Goal: Information Seeking & Learning: Learn about a topic

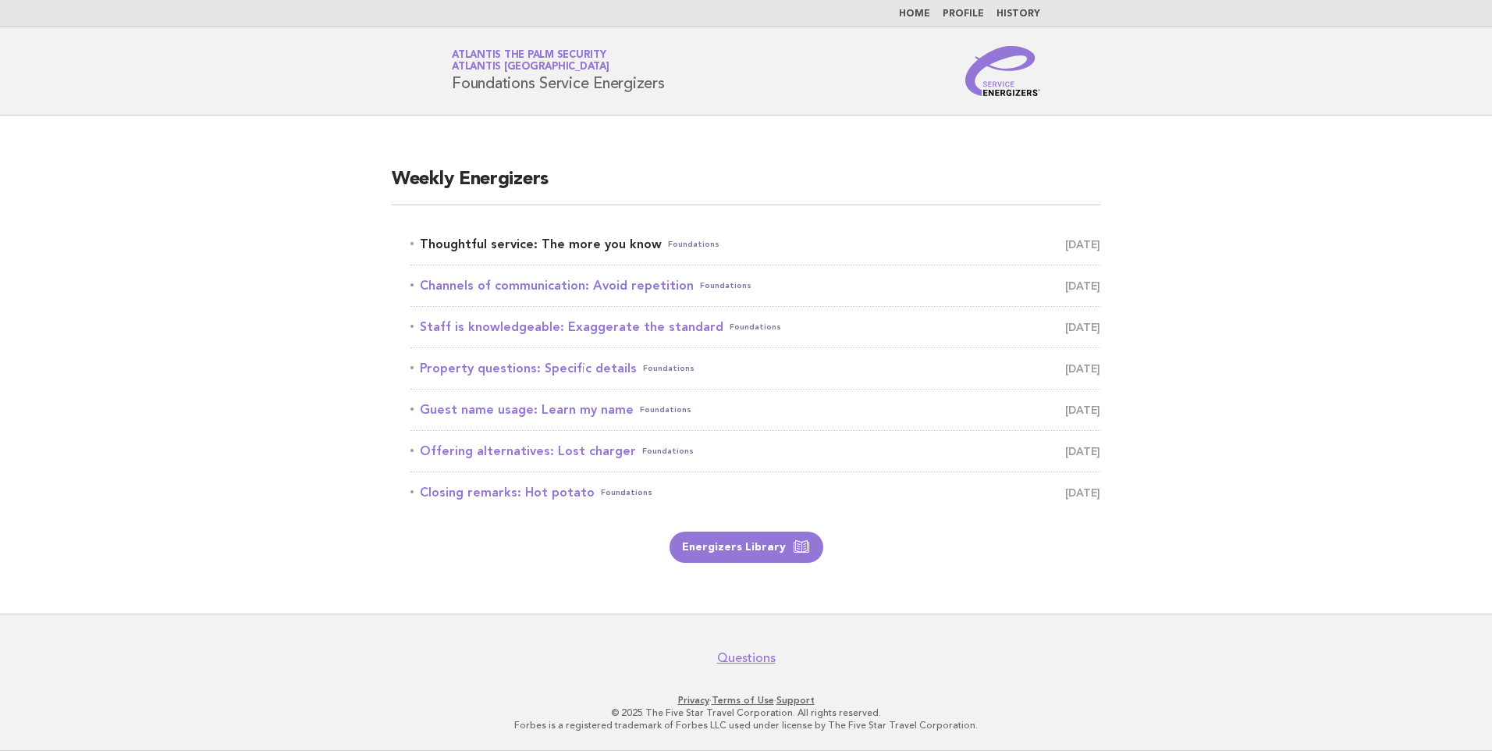
click at [571, 246] on link "Thoughtful service: The more you know Foundations September 24" at bounding box center [755, 244] width 690 height 22
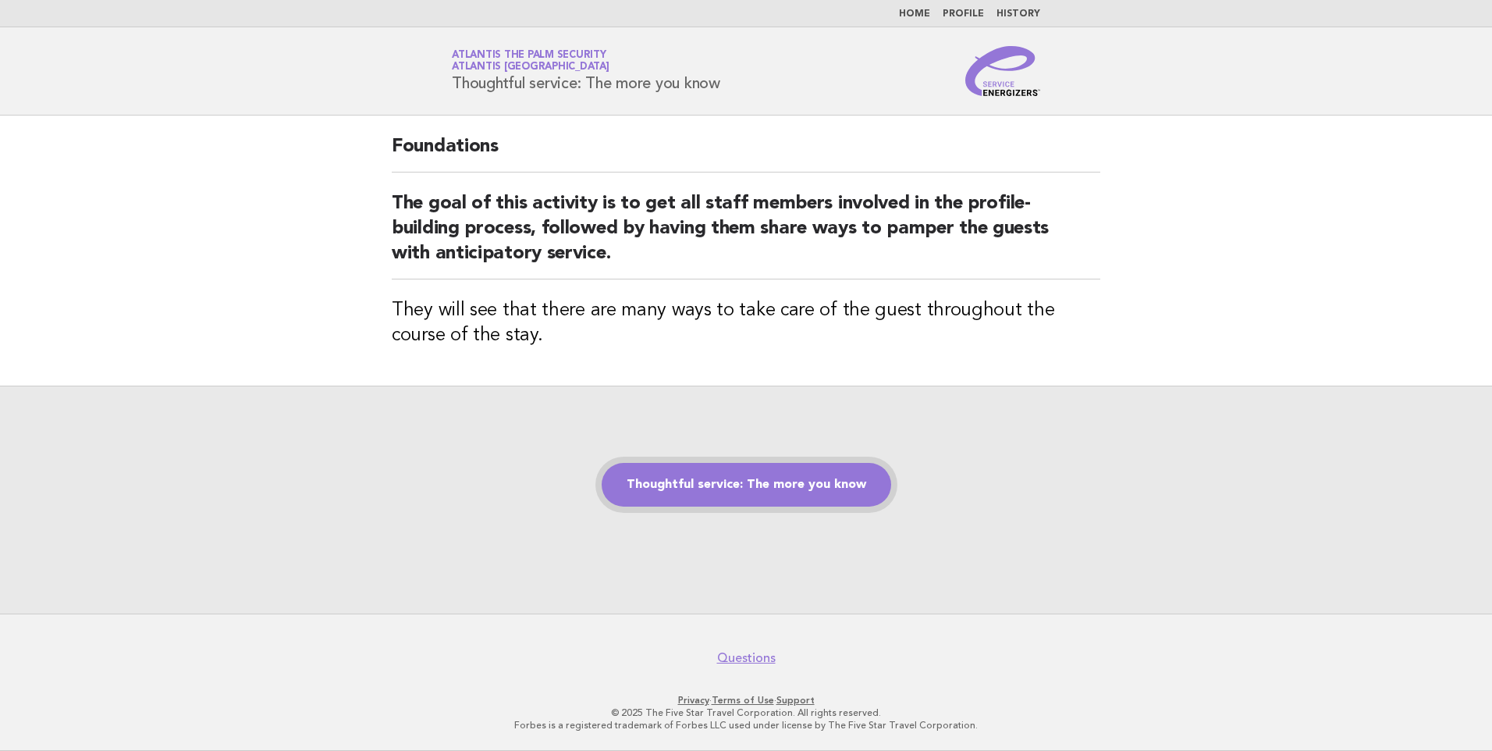
click at [752, 474] on link "Thoughtful service: The more you know" at bounding box center [746, 485] width 289 height 44
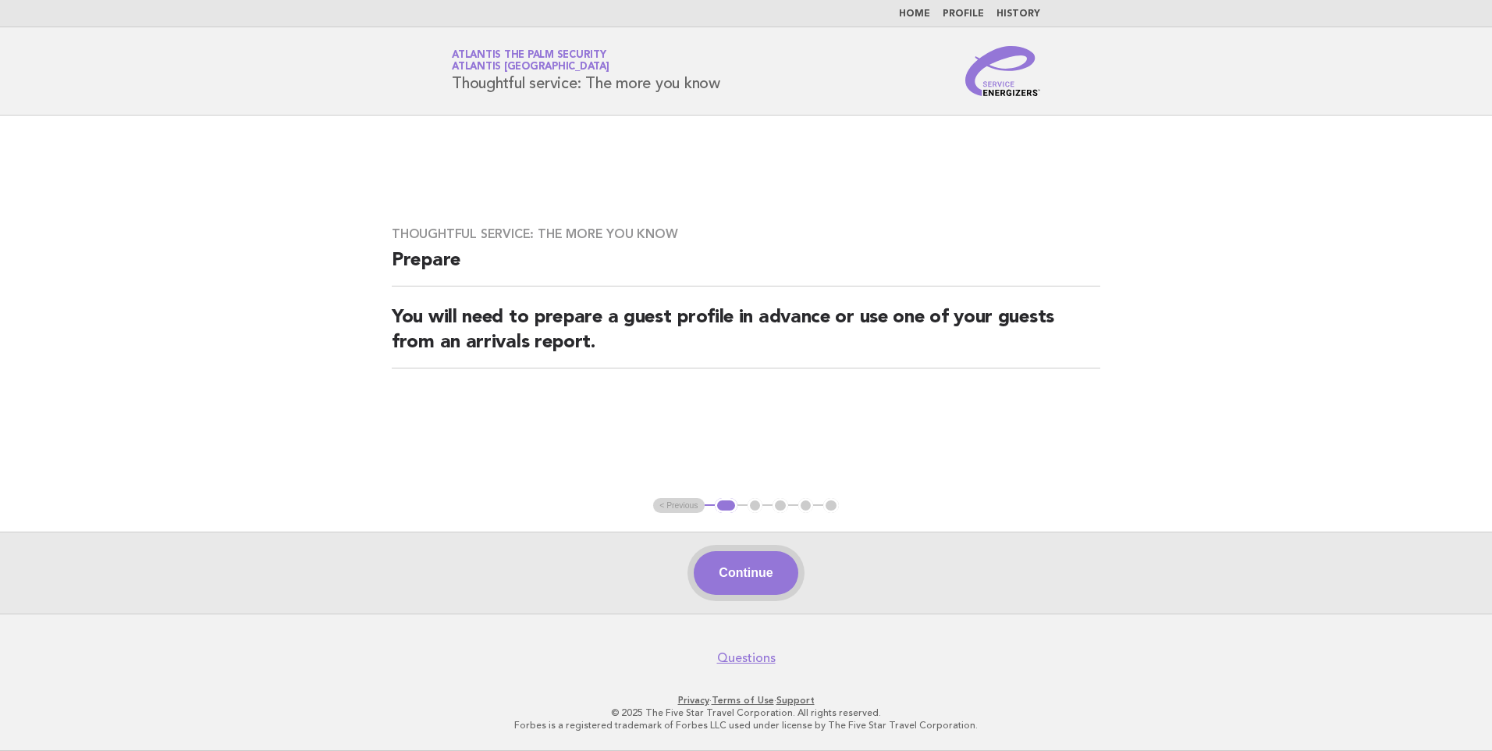
click at [748, 585] on button "Continue" at bounding box center [746, 573] width 104 height 44
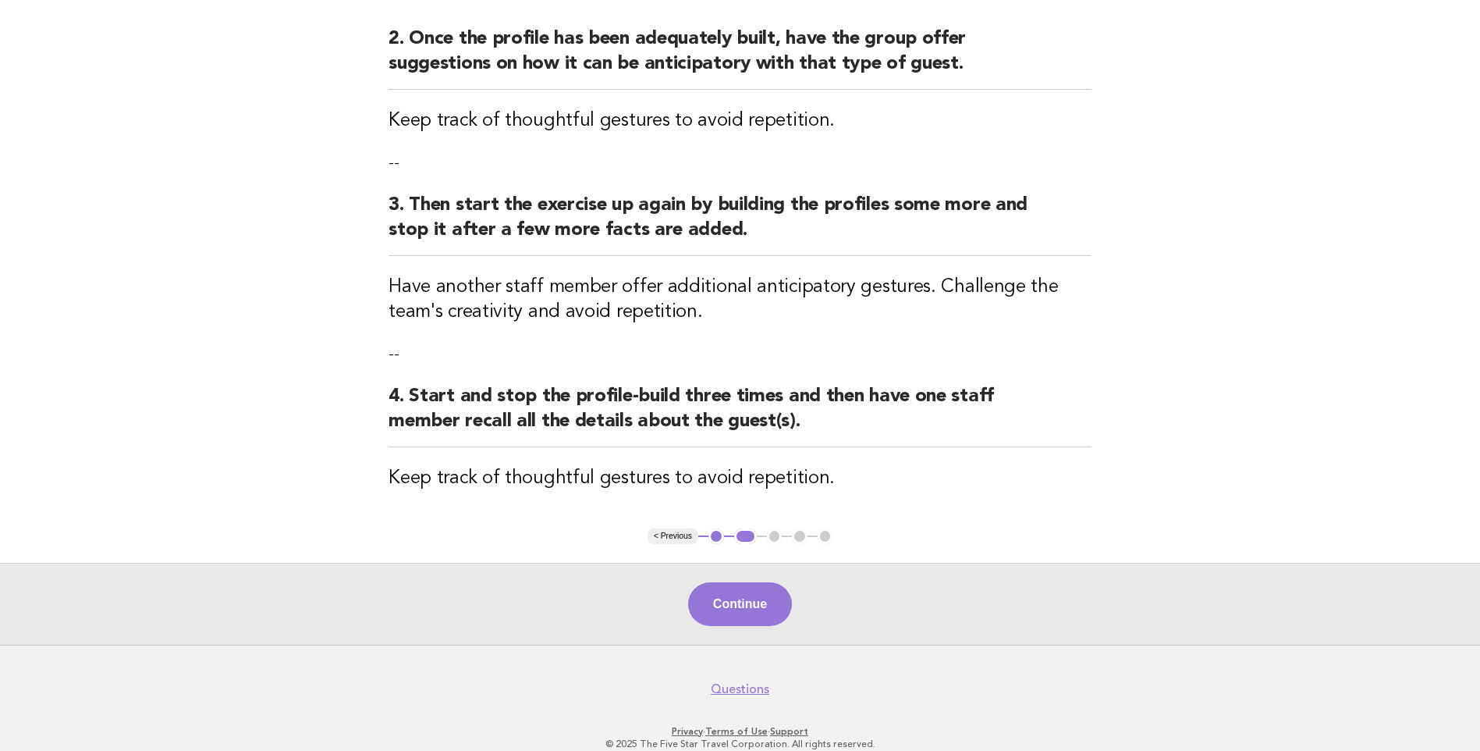
scroll to position [383, 0]
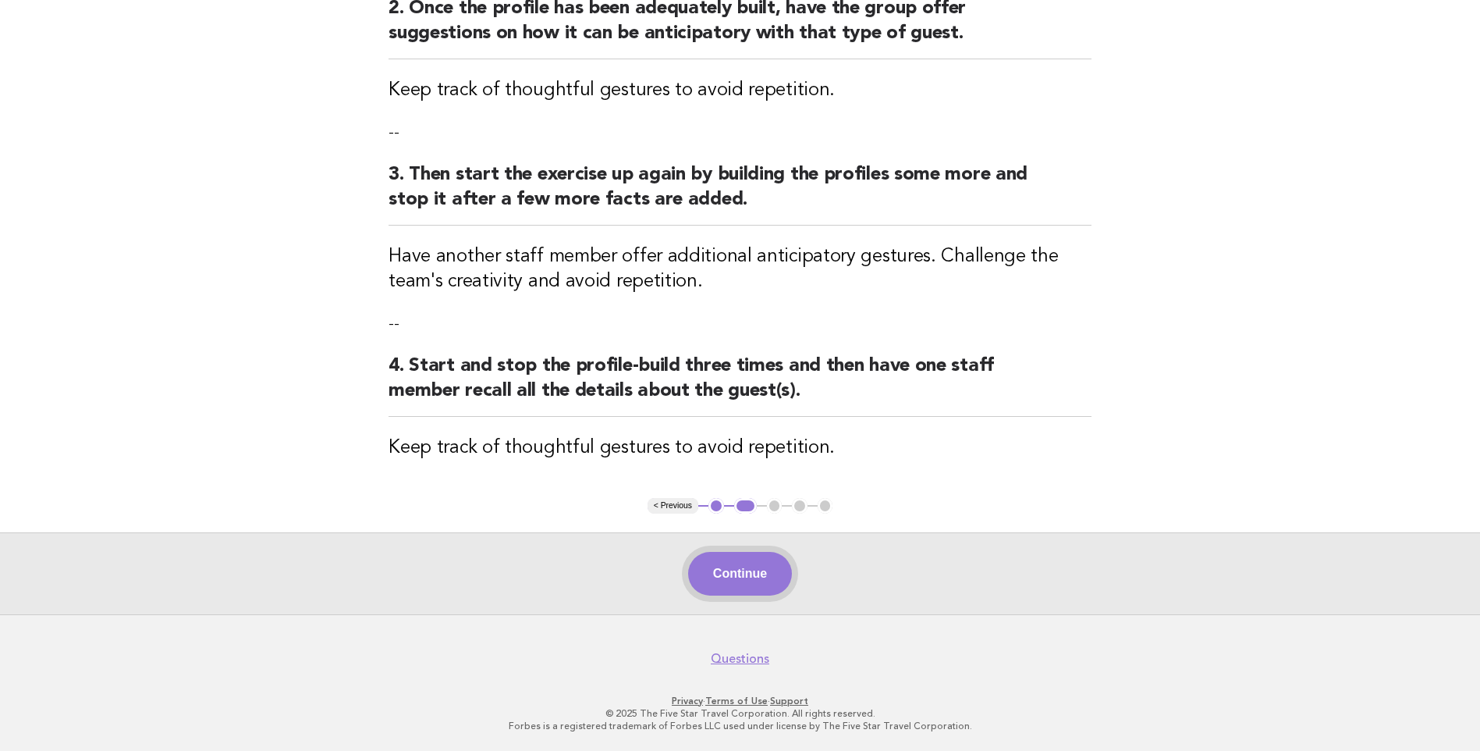
click at [751, 581] on button "Continue" at bounding box center [740, 574] width 104 height 44
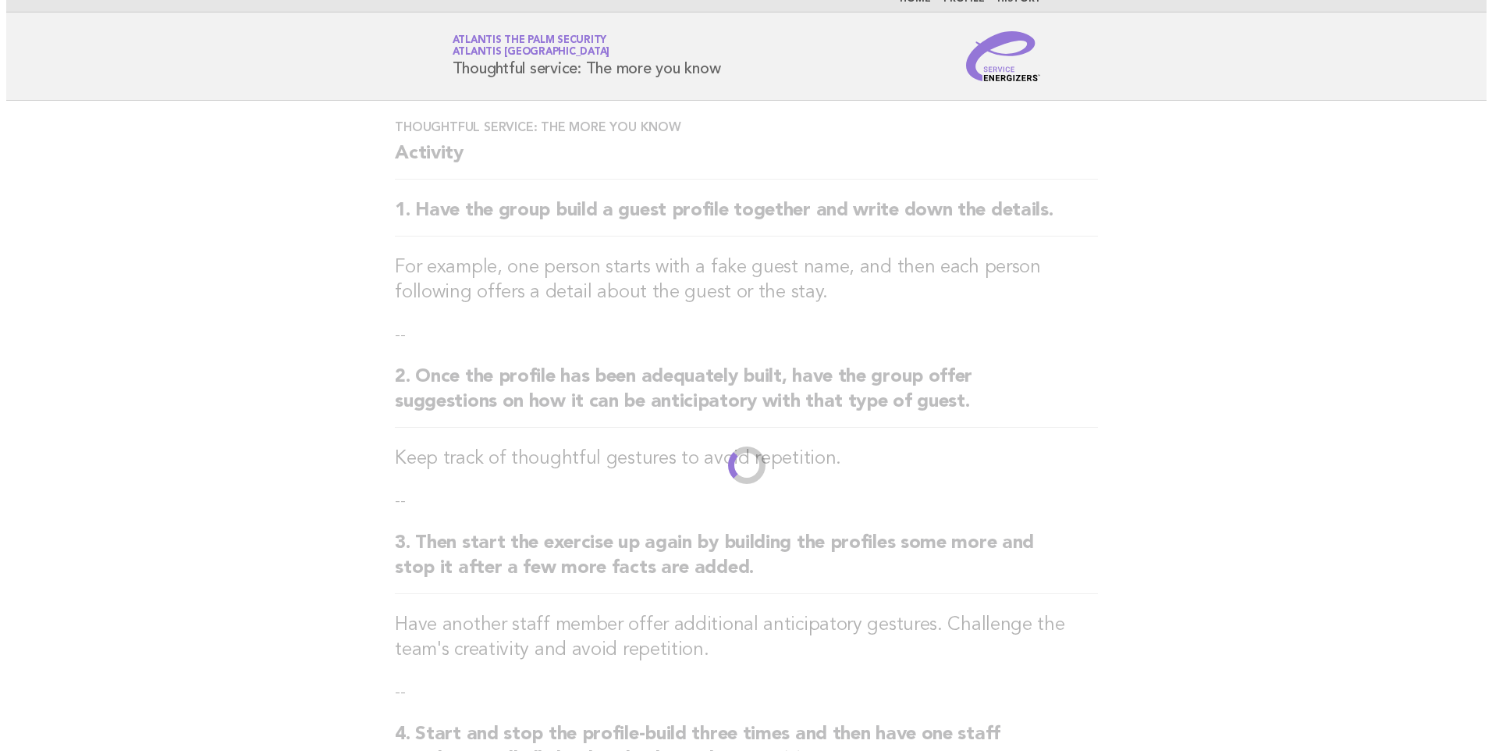
scroll to position [0, 0]
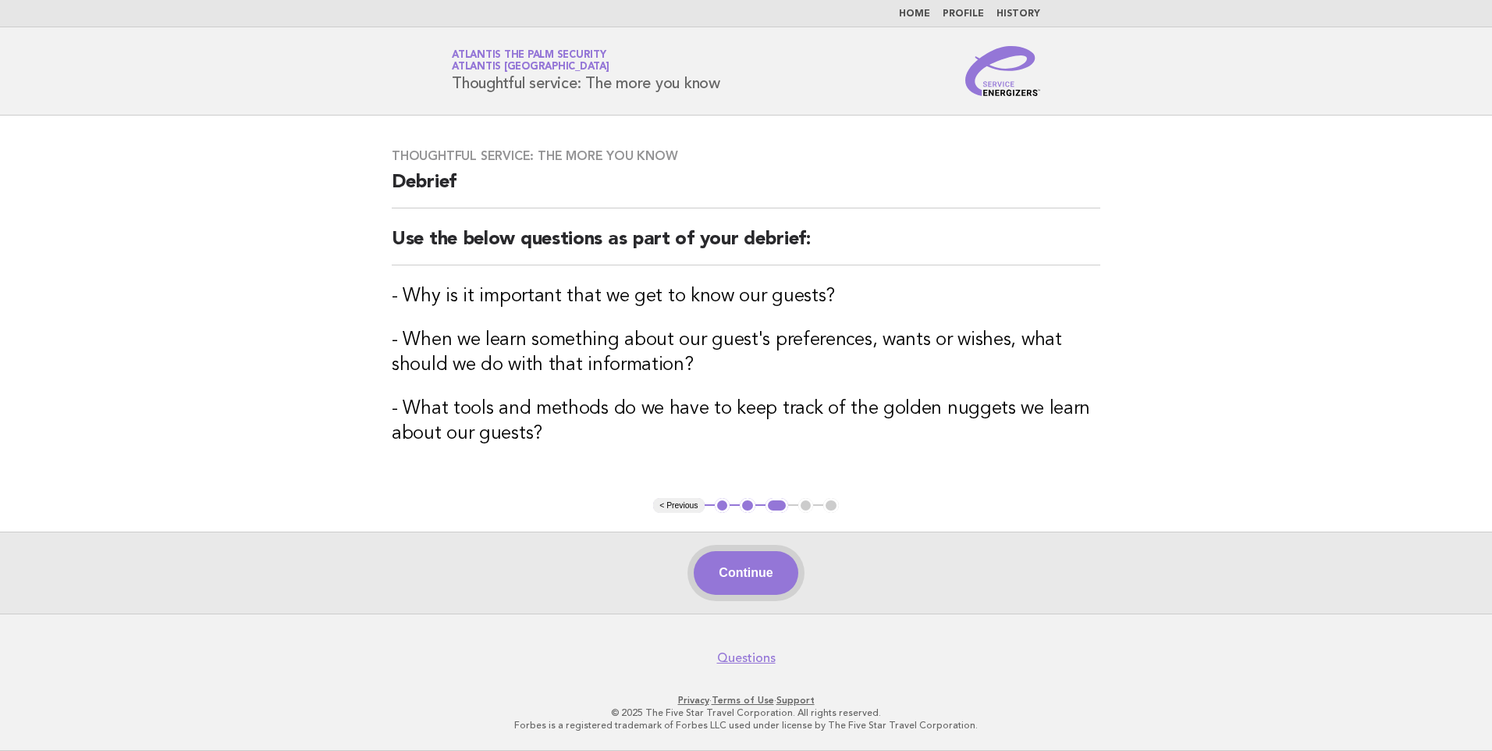
click at [758, 581] on button "Continue" at bounding box center [746, 573] width 104 height 44
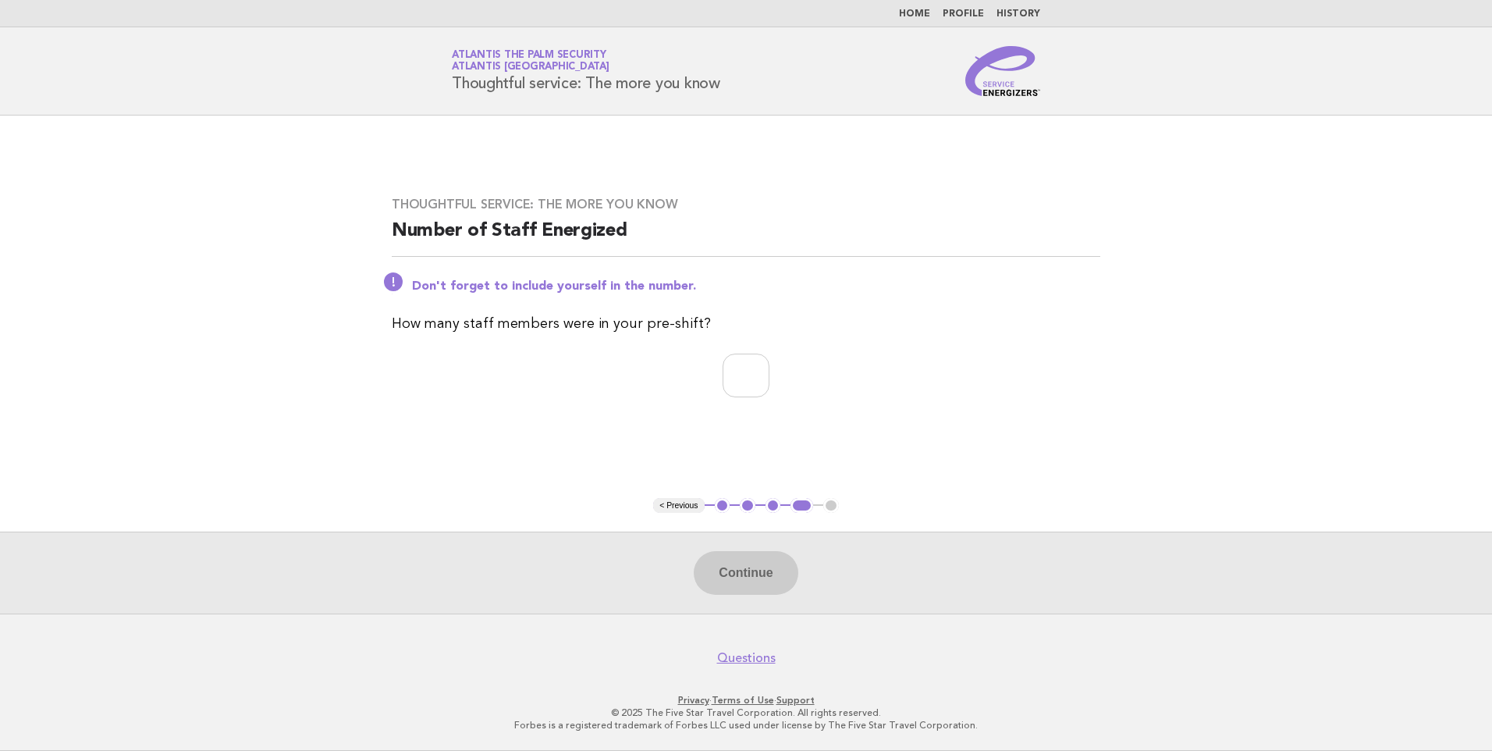
click at [767, 509] on button "3" at bounding box center [773, 506] width 16 height 16
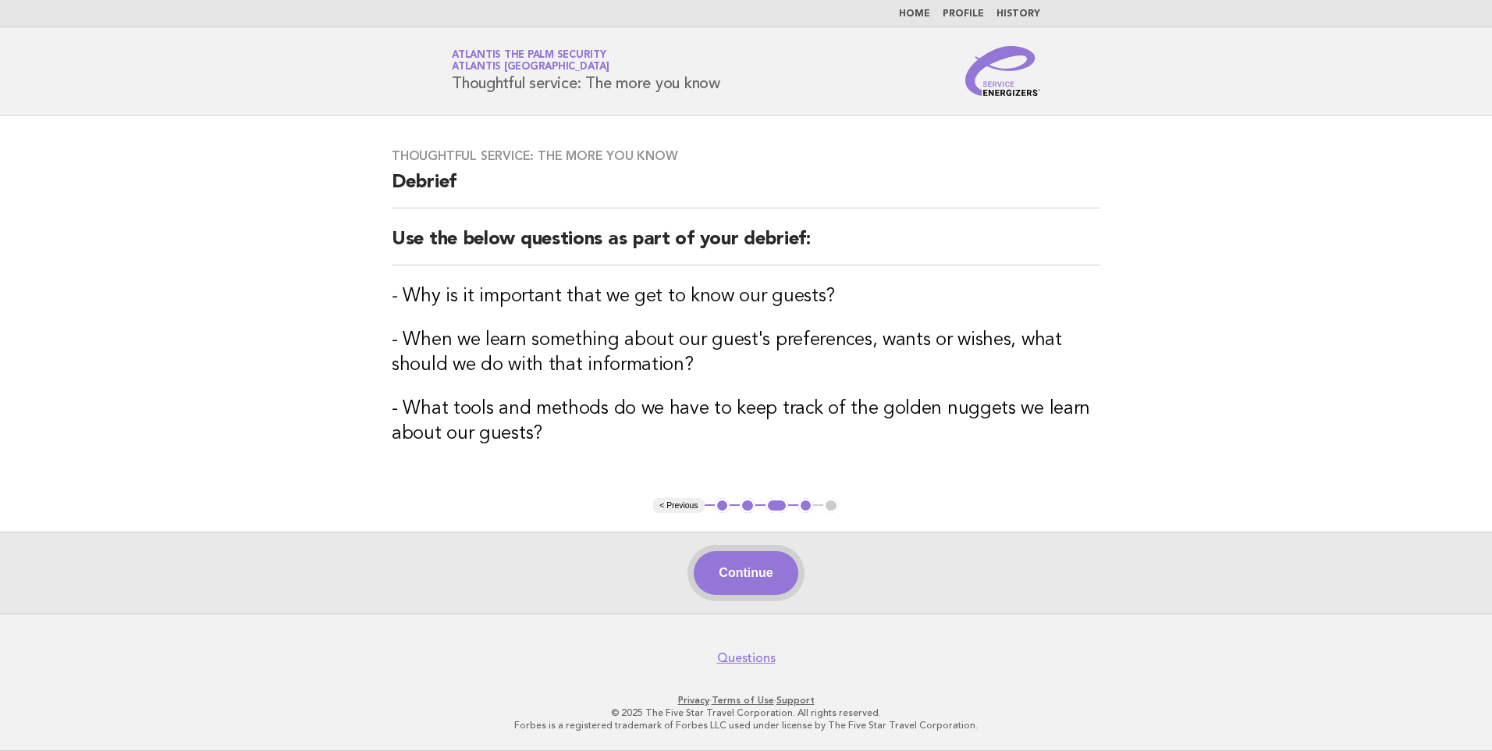
click at [747, 587] on button "Continue" at bounding box center [746, 573] width 104 height 44
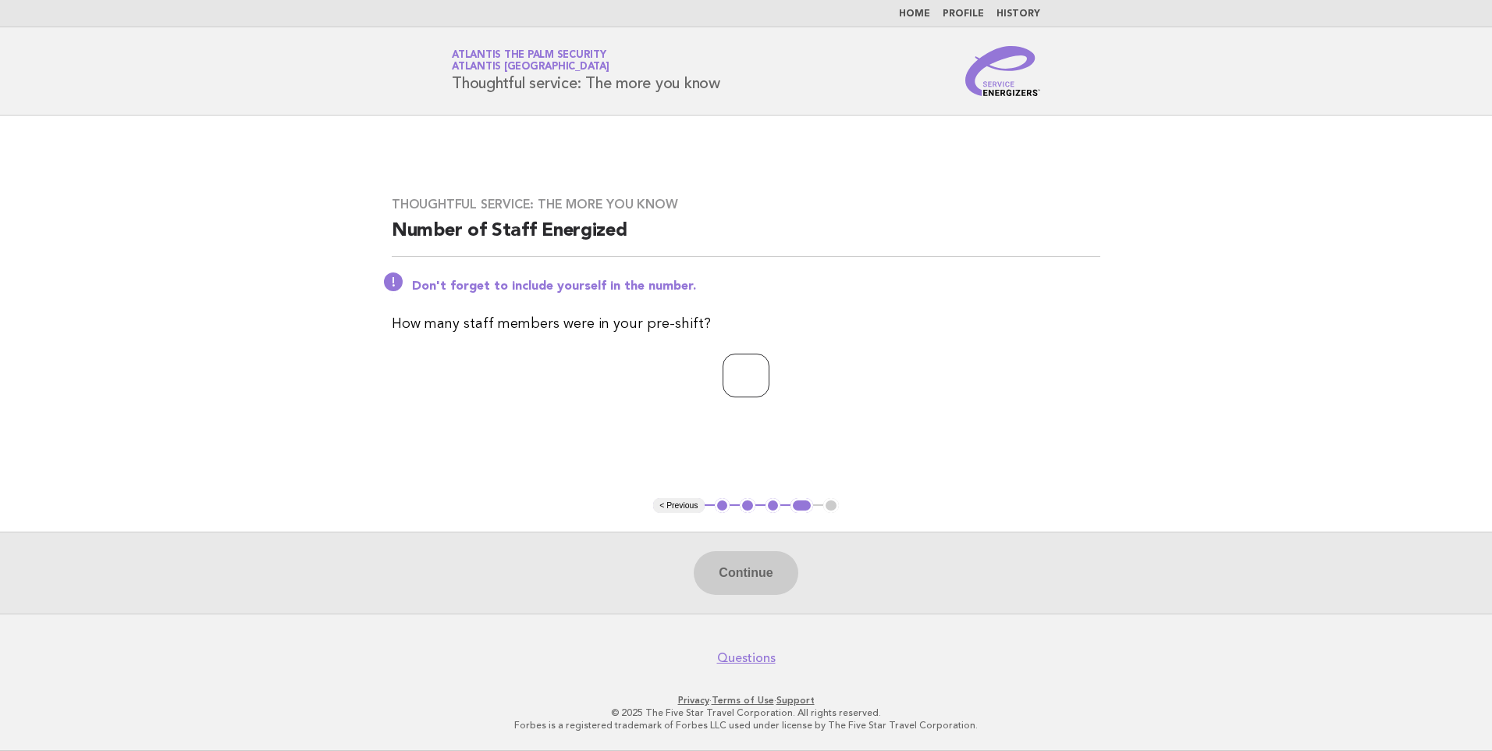
click at [723, 371] on input "number" at bounding box center [746, 375] width 47 height 44
type input "*"
click at [748, 579] on button "Continue" at bounding box center [746, 573] width 104 height 44
